Goal: Communication & Community: Answer question/provide support

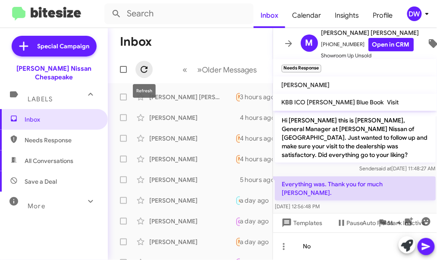
click at [149, 67] on span at bounding box center [144, 69] width 17 height 10
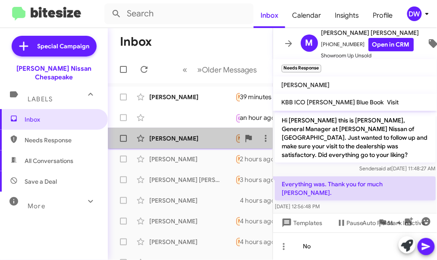
click at [182, 140] on div "[PERSON_NAME]" at bounding box center [192, 138] width 86 height 9
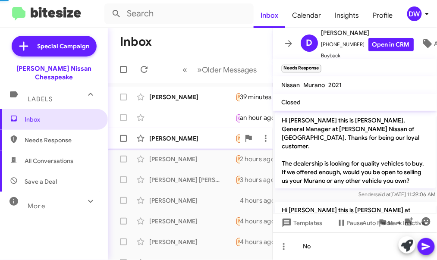
scroll to position [144, 0]
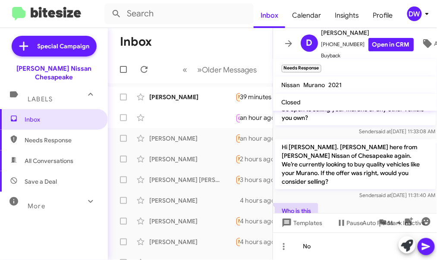
click at [195, 97] on div "[PERSON_NAME]" at bounding box center [192, 97] width 86 height 9
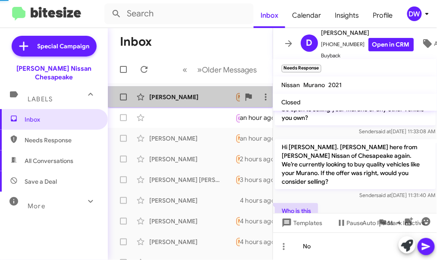
scroll to position [12, 0]
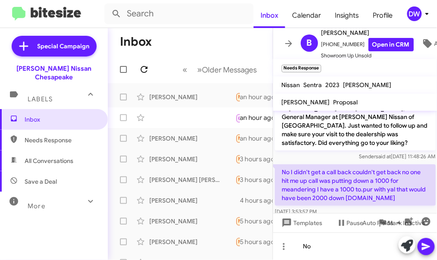
click at [147, 70] on icon at bounding box center [144, 69] width 10 height 10
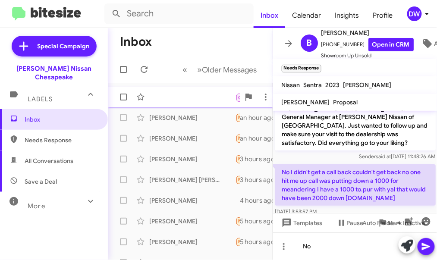
click at [187, 100] on div "Call Them Needs Response Inbound Call an hour ago" at bounding box center [190, 97] width 151 height 17
